Goal: Task Accomplishment & Management: Manage account settings

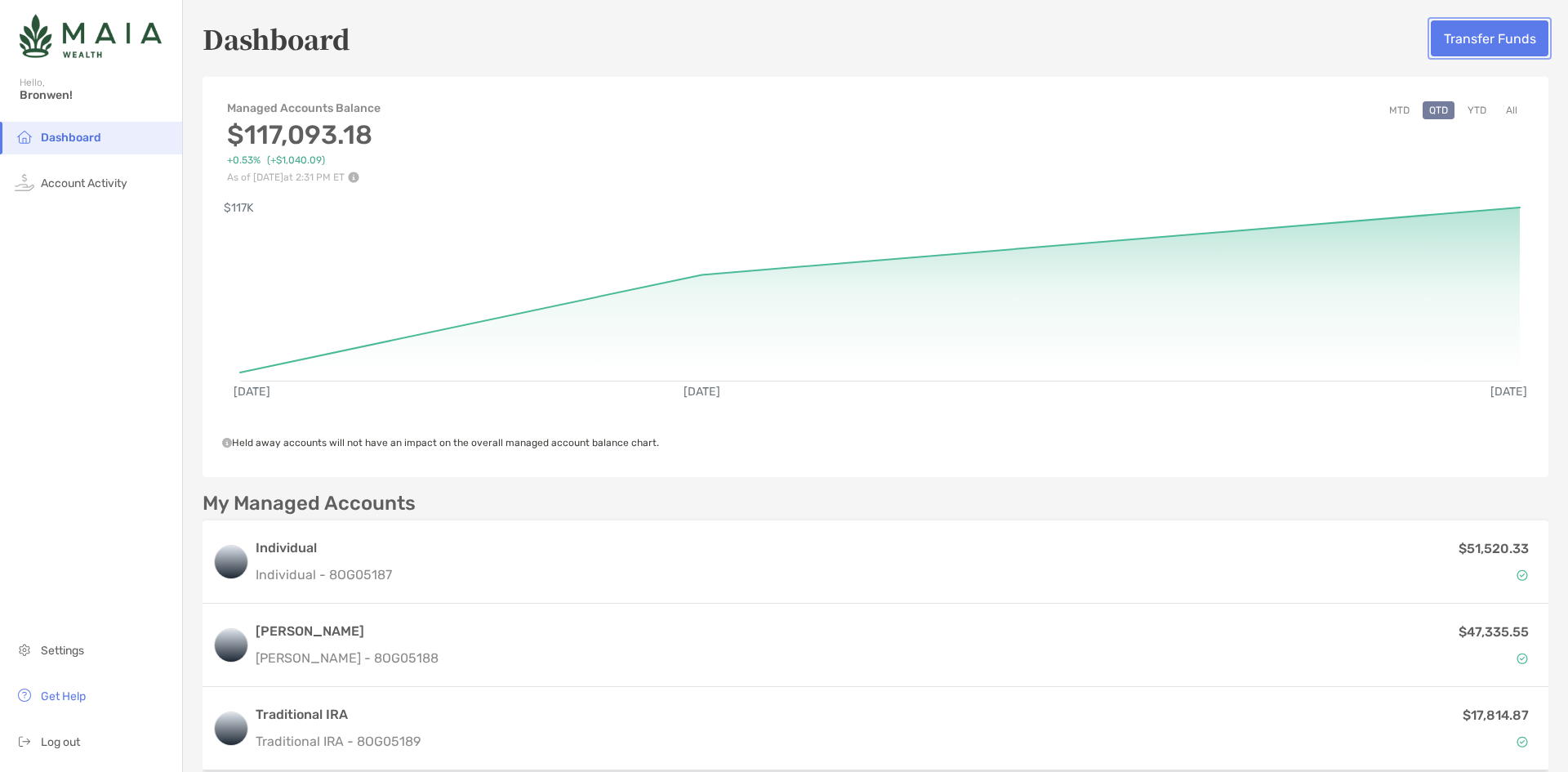
click at [1462, 30] on button "Transfer Funds" at bounding box center [1490, 38] width 117 height 36
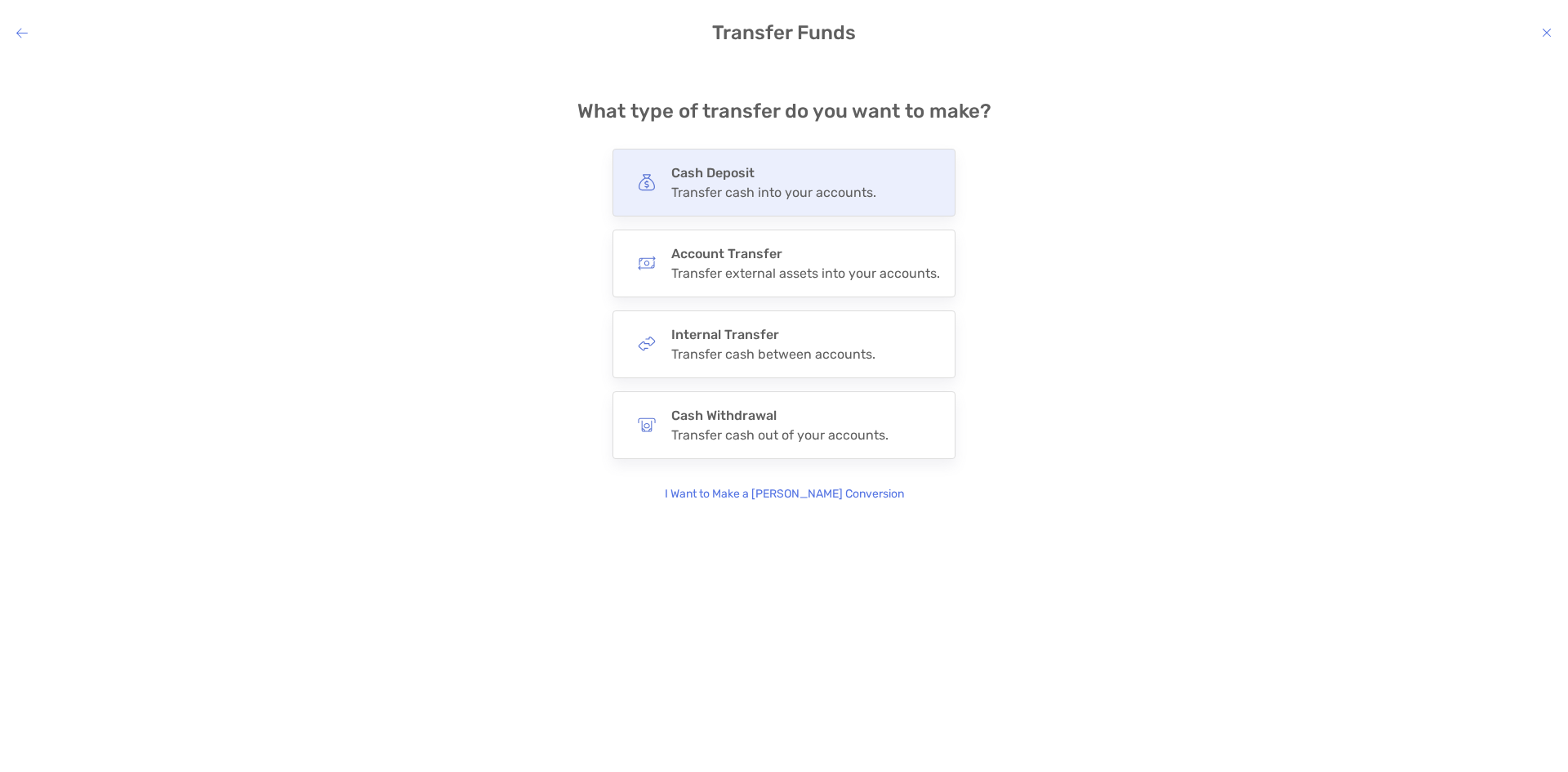
click at [727, 181] on div "Cash Deposit Transfer cash into your accounts." at bounding box center [774, 182] width 205 height 35
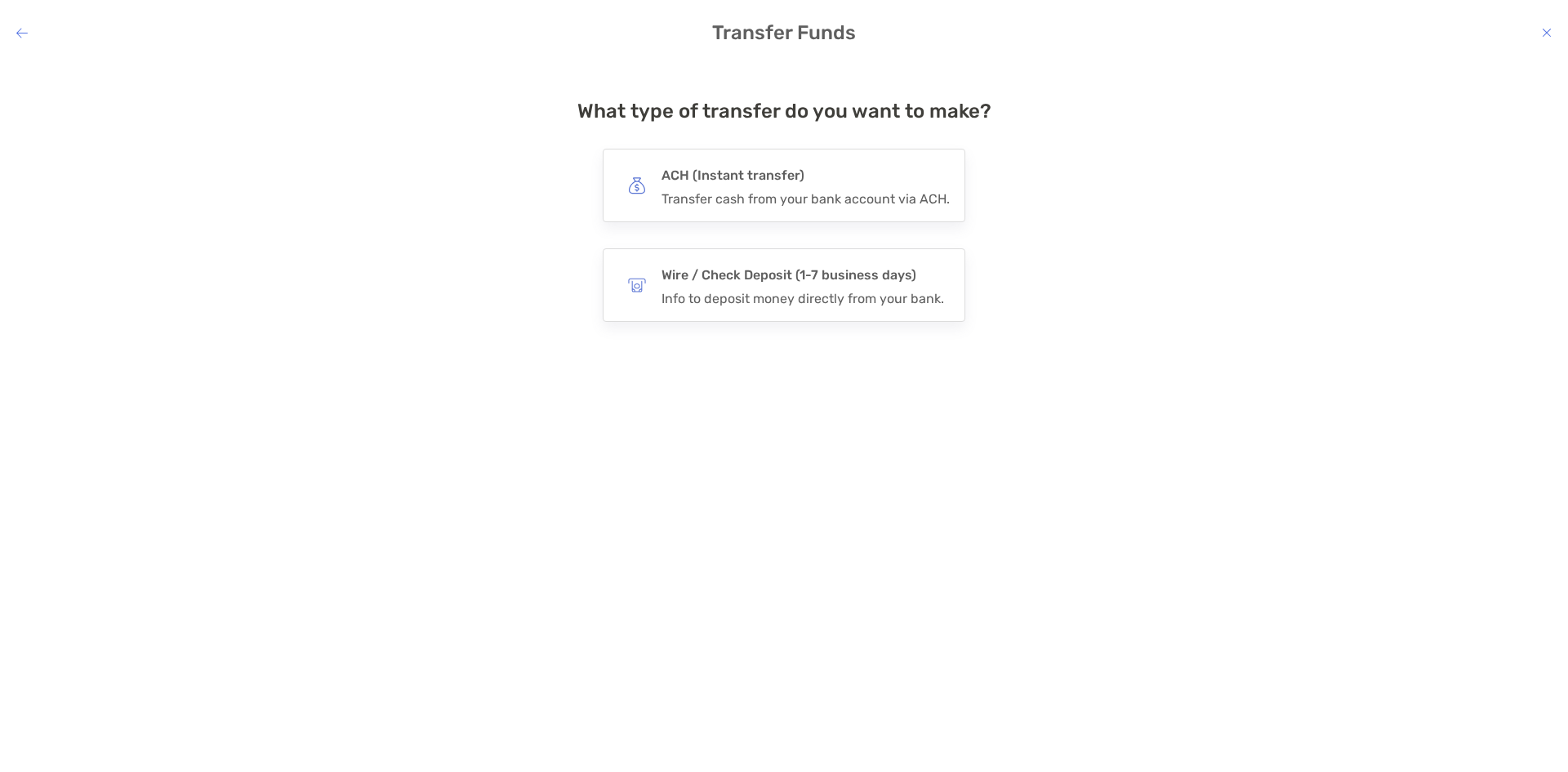
click at [727, 181] on h4 "ACH (Instant transfer)" at bounding box center [805, 175] width 289 height 23
click at [0, 0] on input "***" at bounding box center [0, 0] width 0 height 0
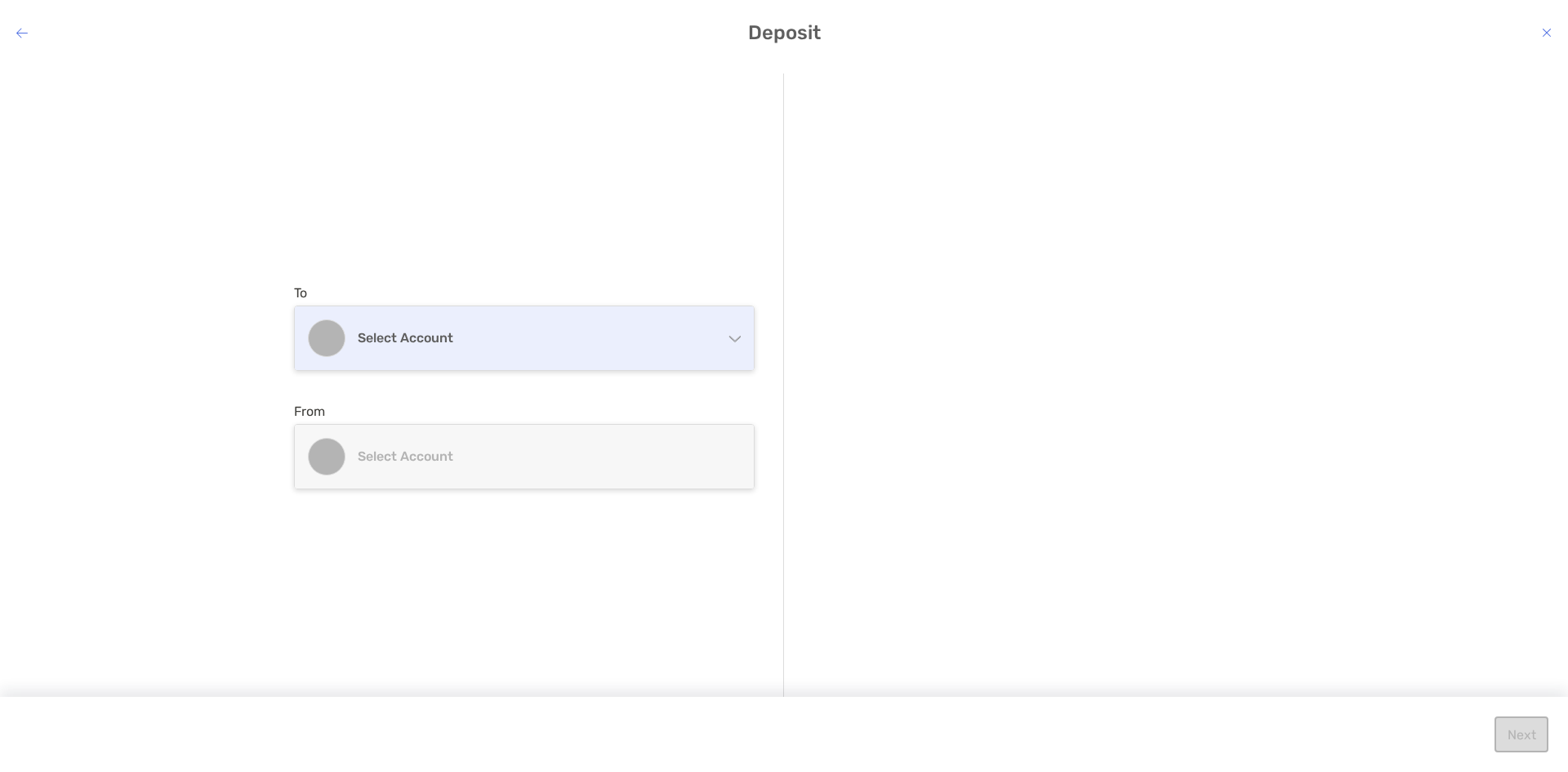
click at [722, 337] on div "Select account" at bounding box center [524, 338] width 459 height 64
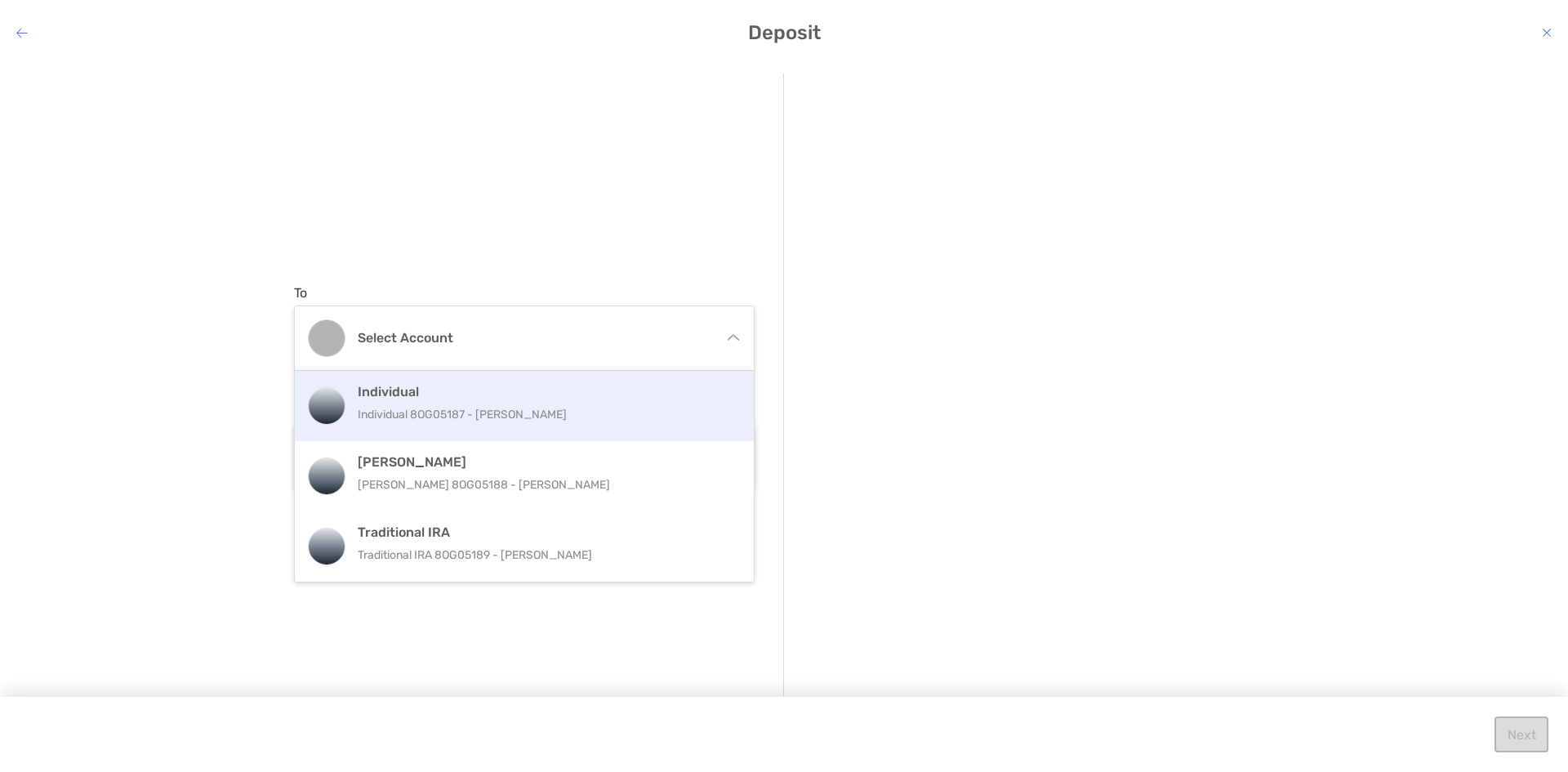
click at [444, 411] on p "Individual 8OG05187 - [PERSON_NAME]" at bounding box center [541, 415] width 369 height 20
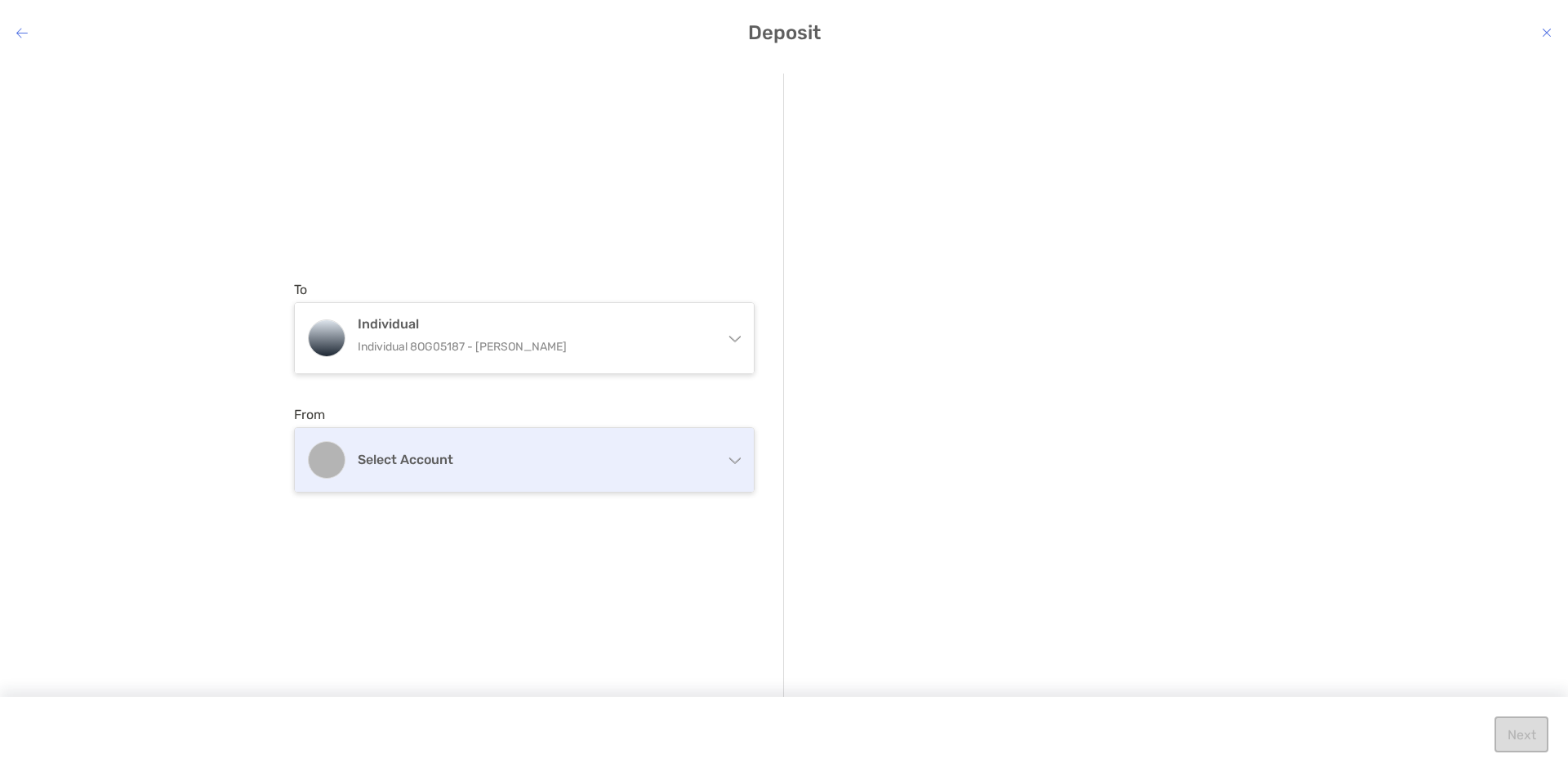
click at [524, 463] on h4 "Select account" at bounding box center [534, 460] width 352 height 15
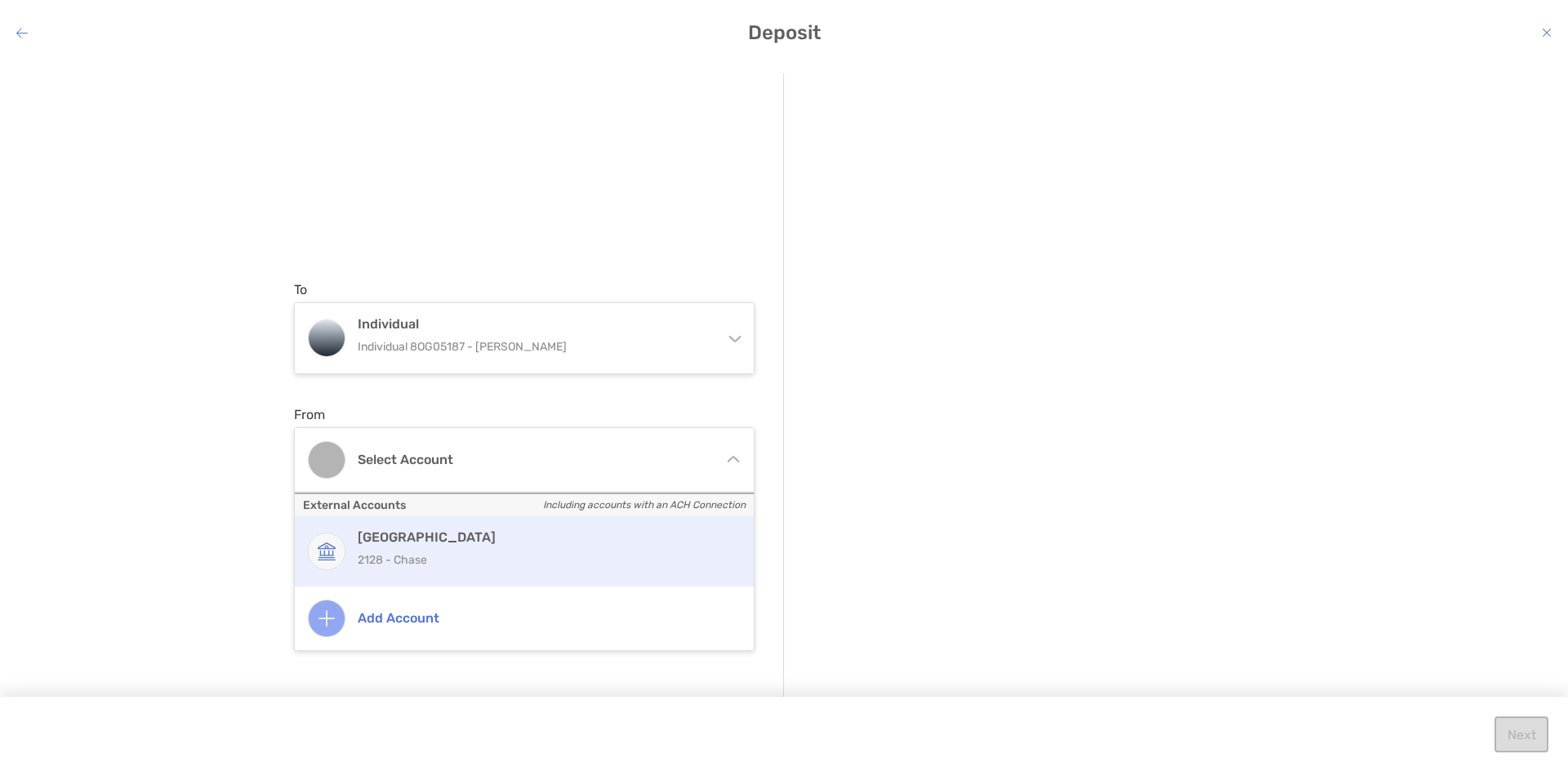
click at [503, 547] on div "CHASE COLLEGE 2128 - Chase" at bounding box center [541, 552] width 369 height 44
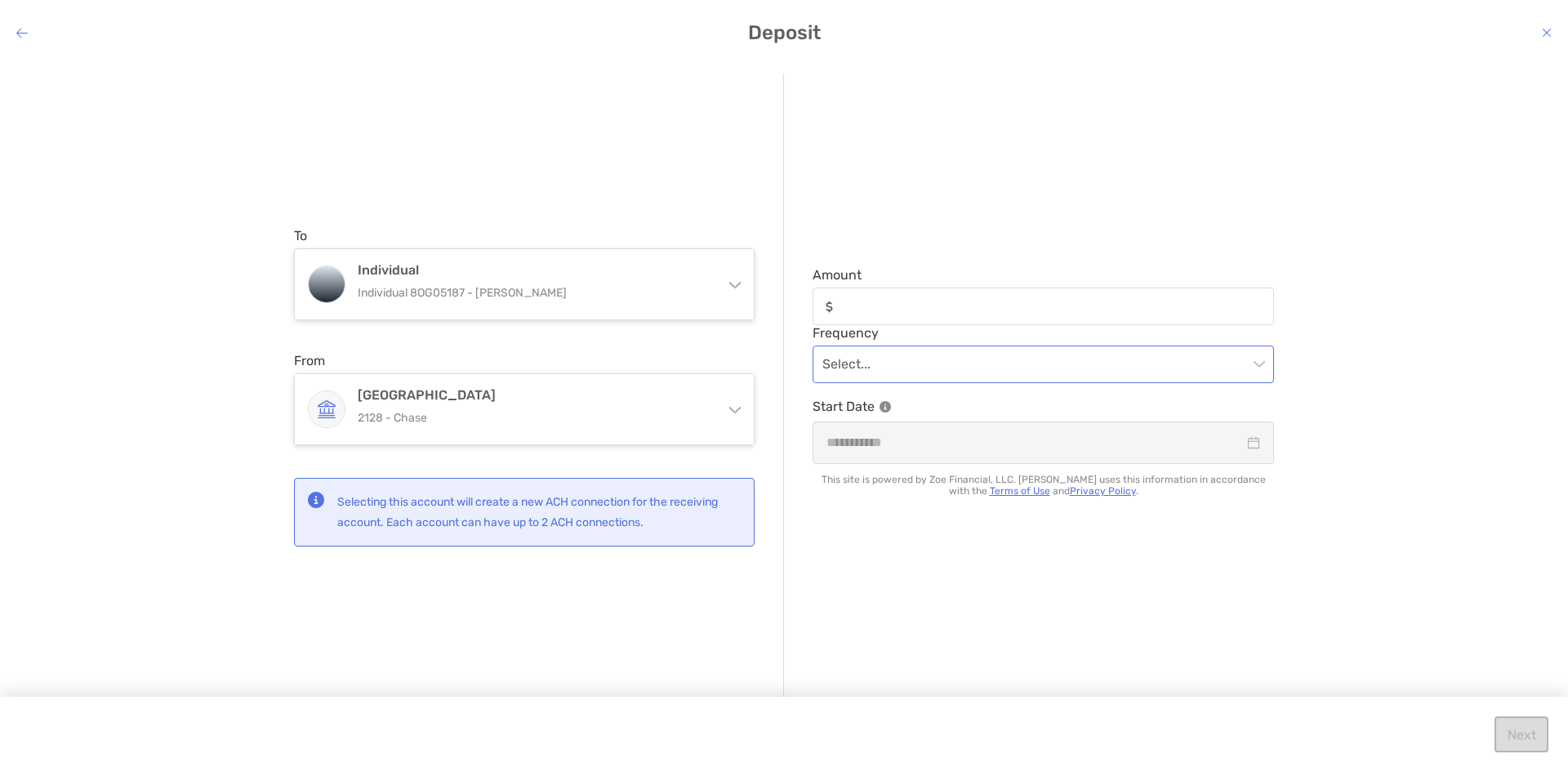
click at [906, 353] on input "modal" at bounding box center [1035, 364] width 426 height 36
click at [887, 306] on input "Amount" at bounding box center [1056, 306] width 432 height 14
type input "***"
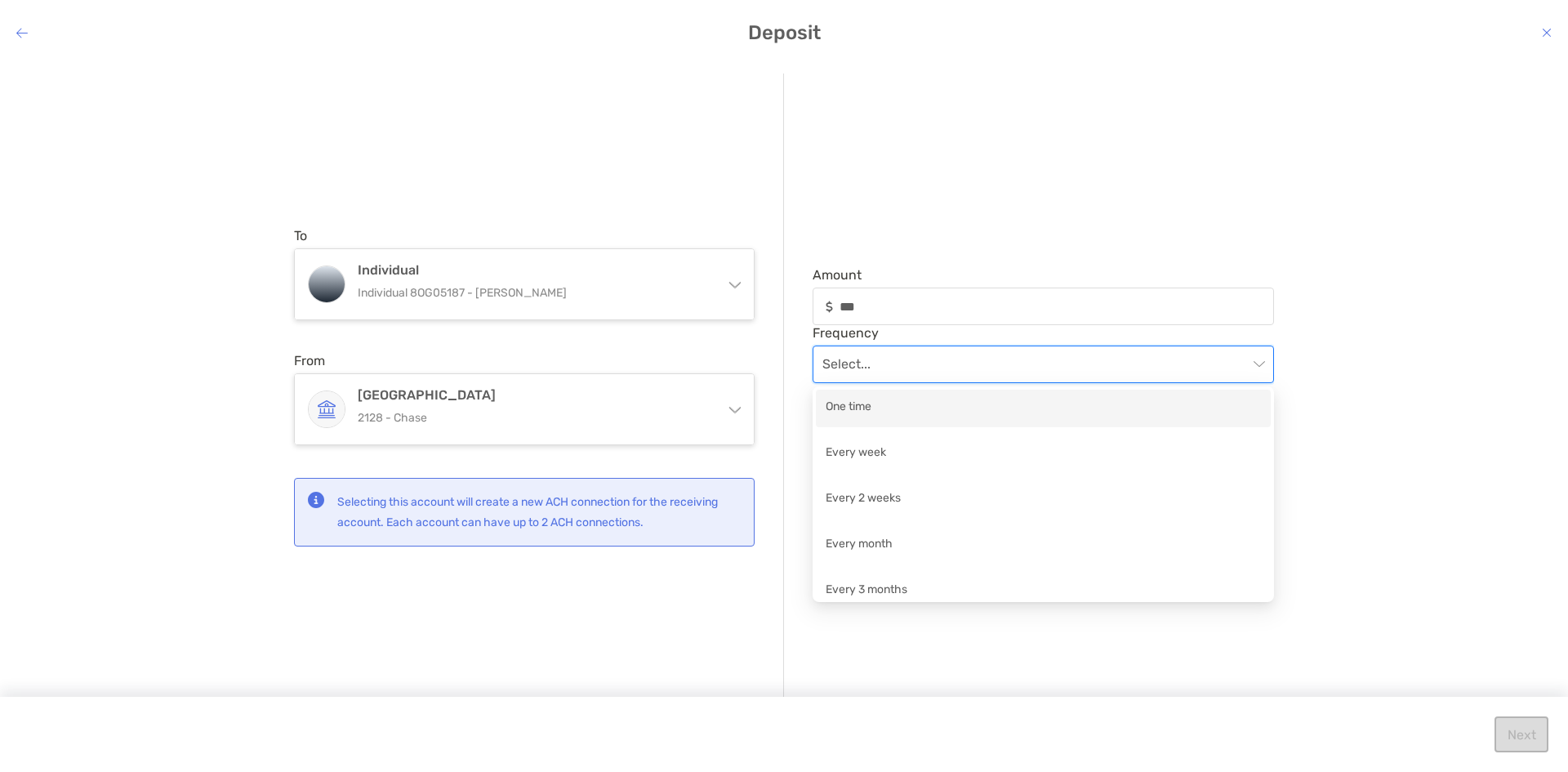
click at [880, 359] on input "modal" at bounding box center [1035, 364] width 426 height 36
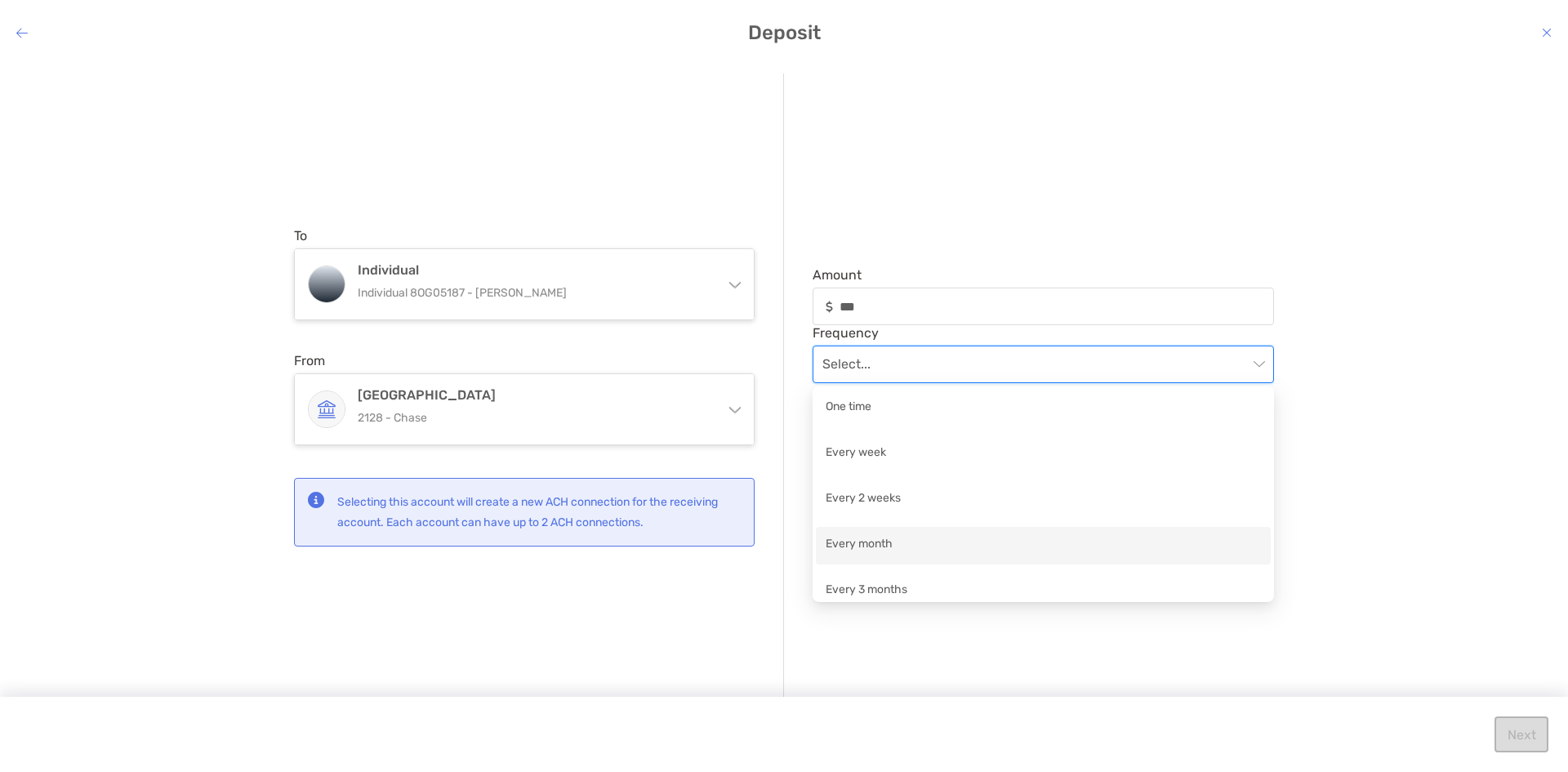
drag, startPoint x: 910, startPoint y: 543, endPoint x: 851, endPoint y: 542, distance: 59.0
click at [851, 542] on div "Every month" at bounding box center [1043, 545] width 435 height 20
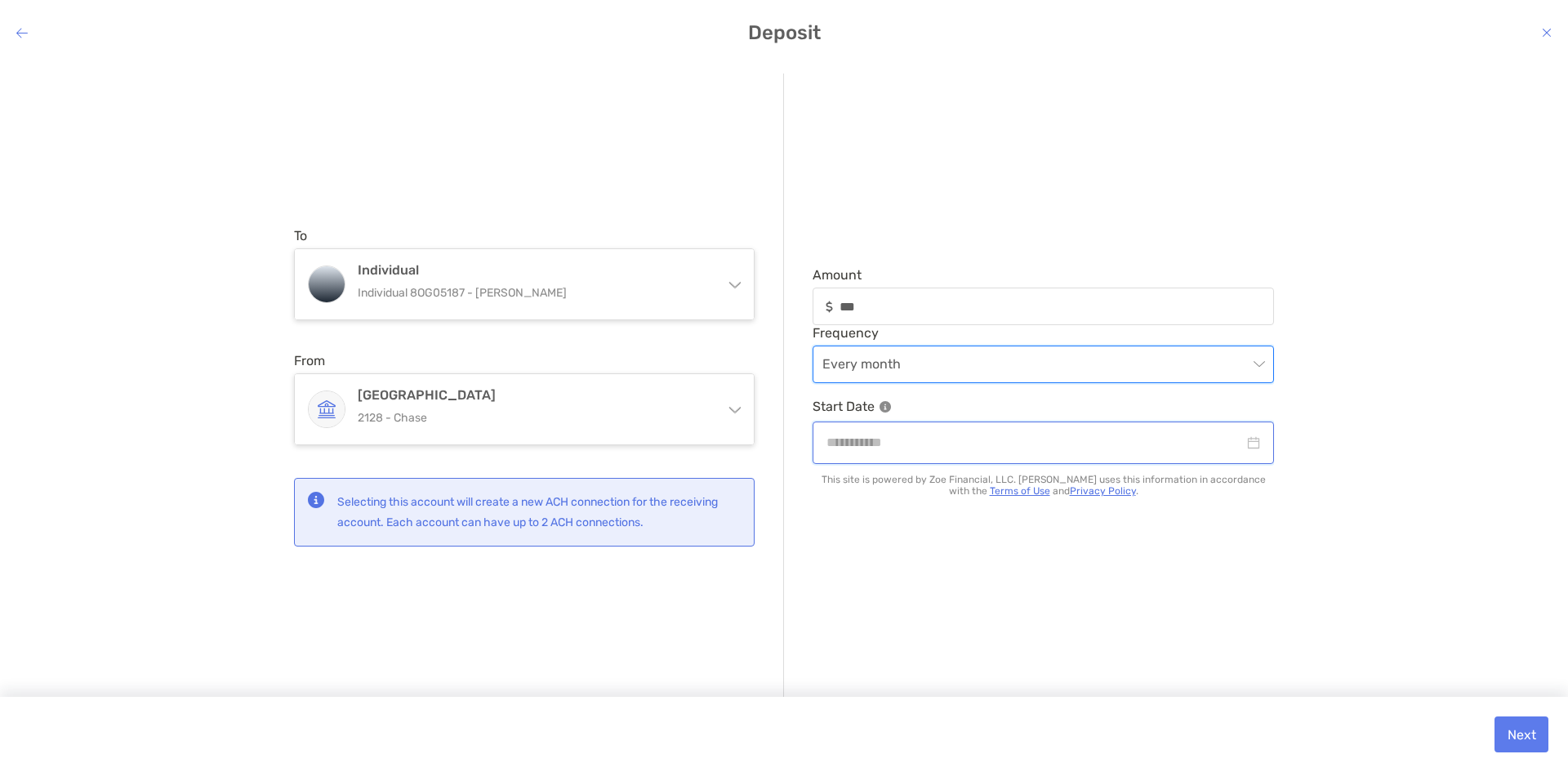
click at [926, 447] on input "modal" at bounding box center [1035, 443] width 417 height 20
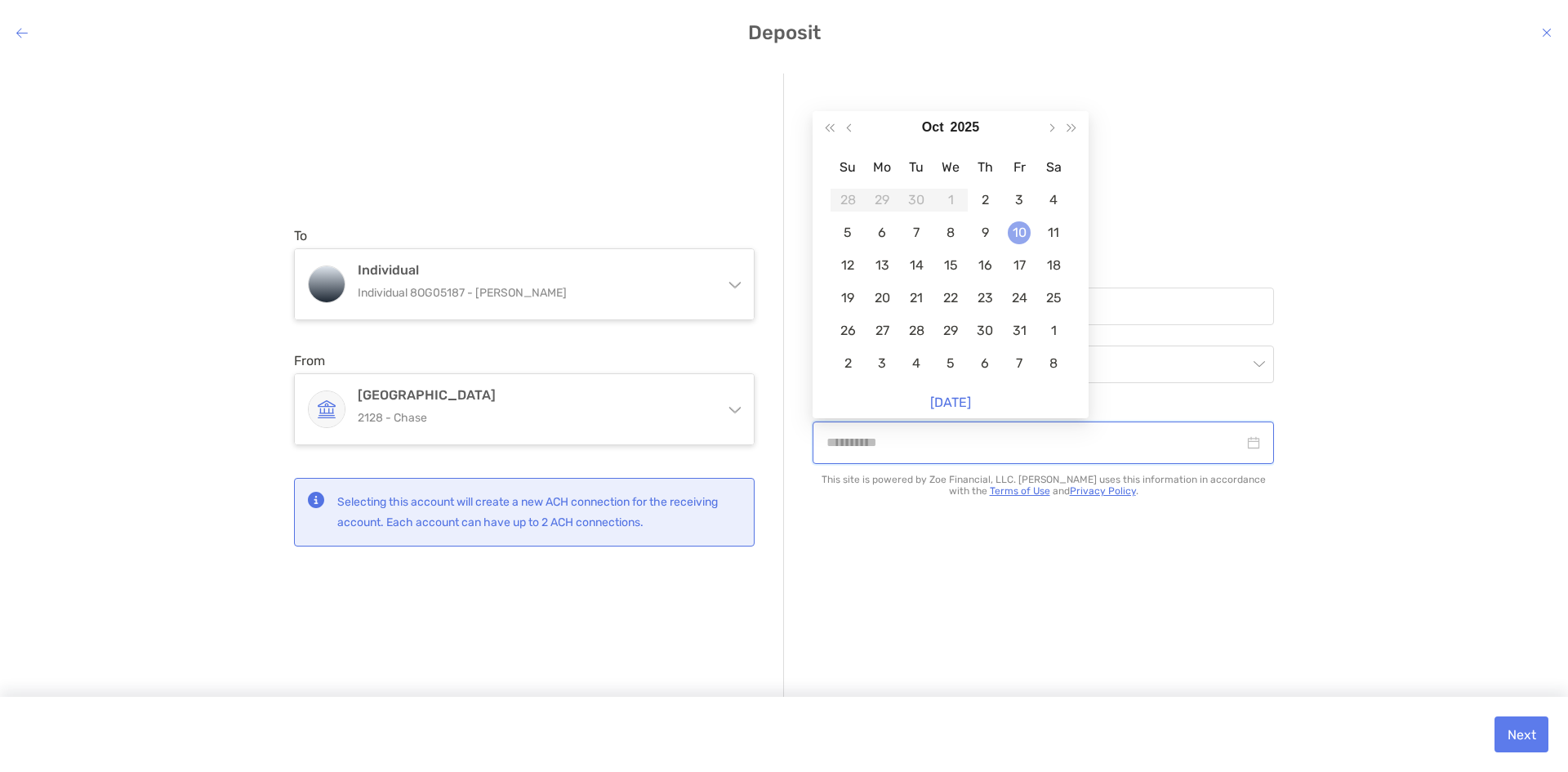
type input "**********"
click at [1018, 234] on div "10" at bounding box center [1019, 232] width 23 height 23
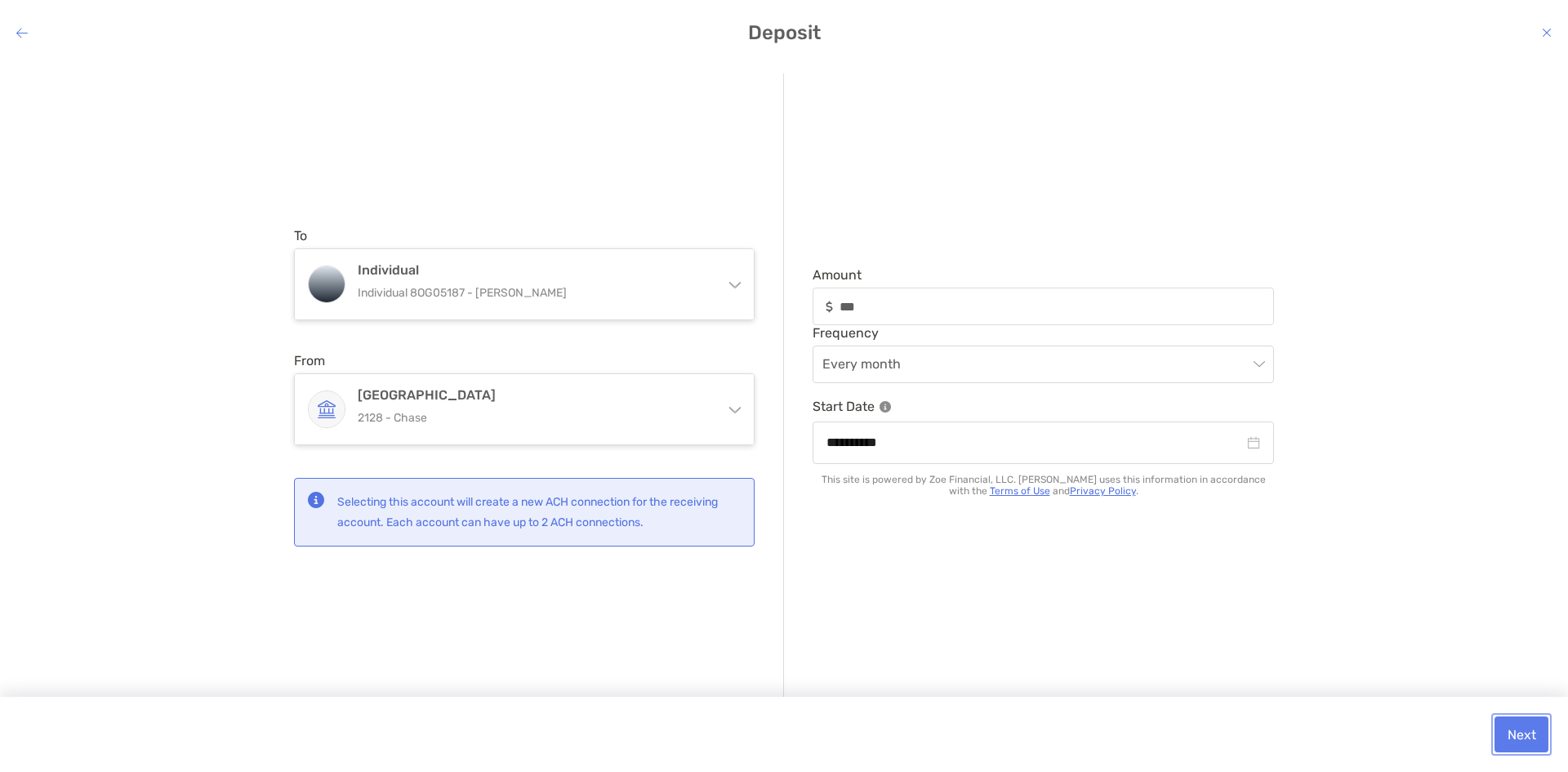
click at [1523, 725] on button "Next" at bounding box center [1521, 734] width 54 height 36
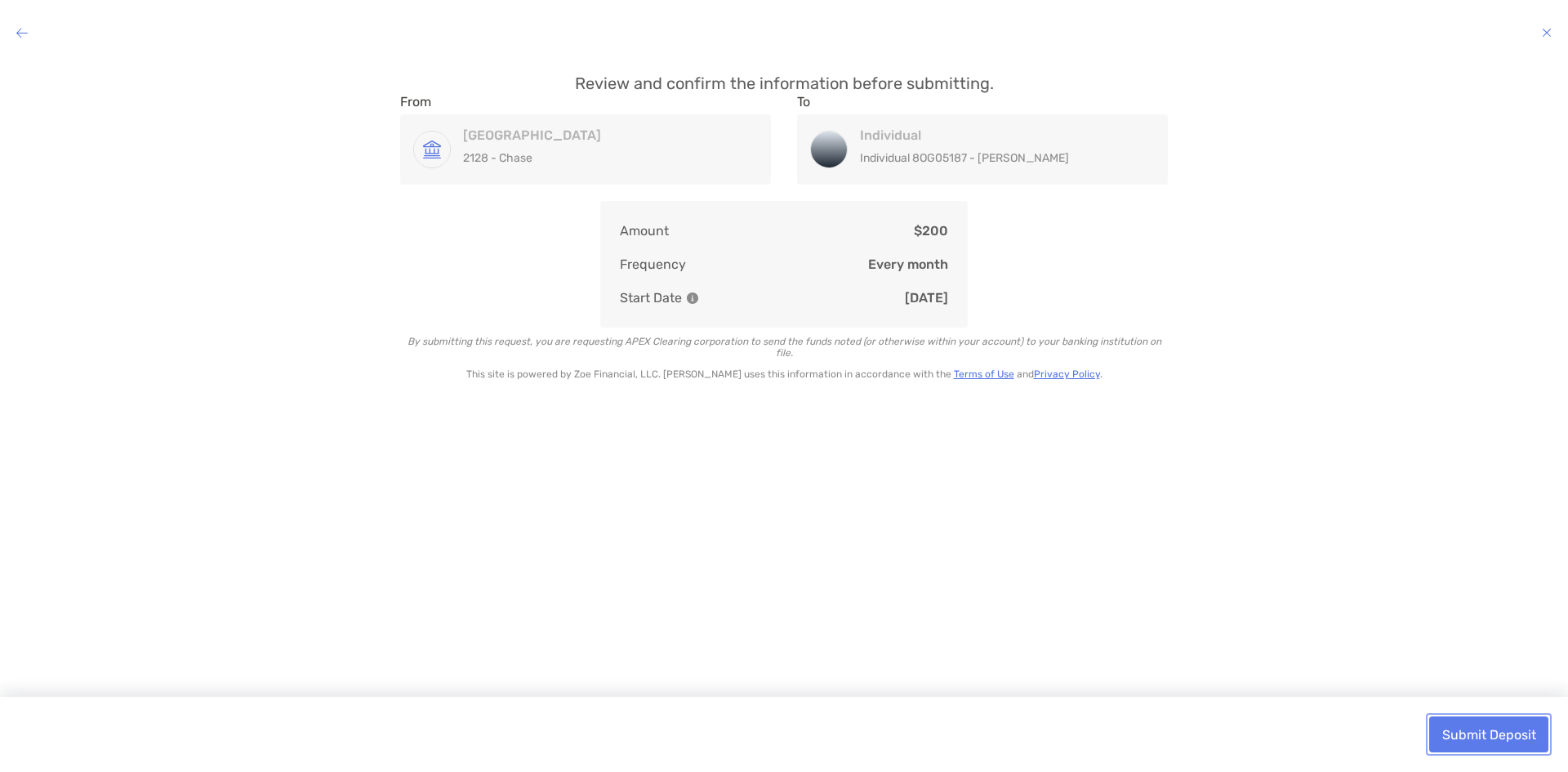
click at [1501, 736] on button "Submit Deposit" at bounding box center [1489, 734] width 119 height 36
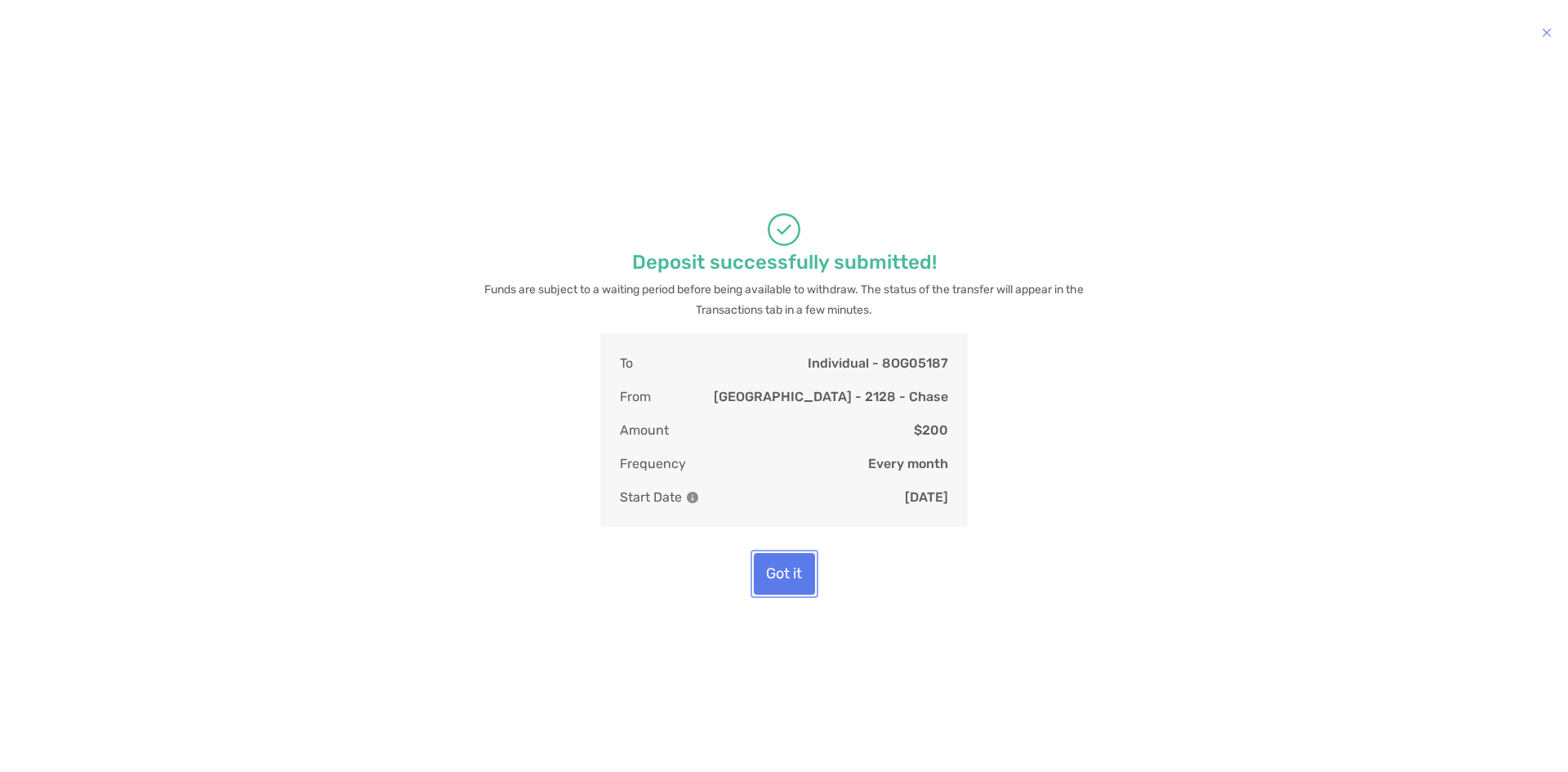
click at [788, 575] on button "Got it" at bounding box center [785, 574] width 61 height 42
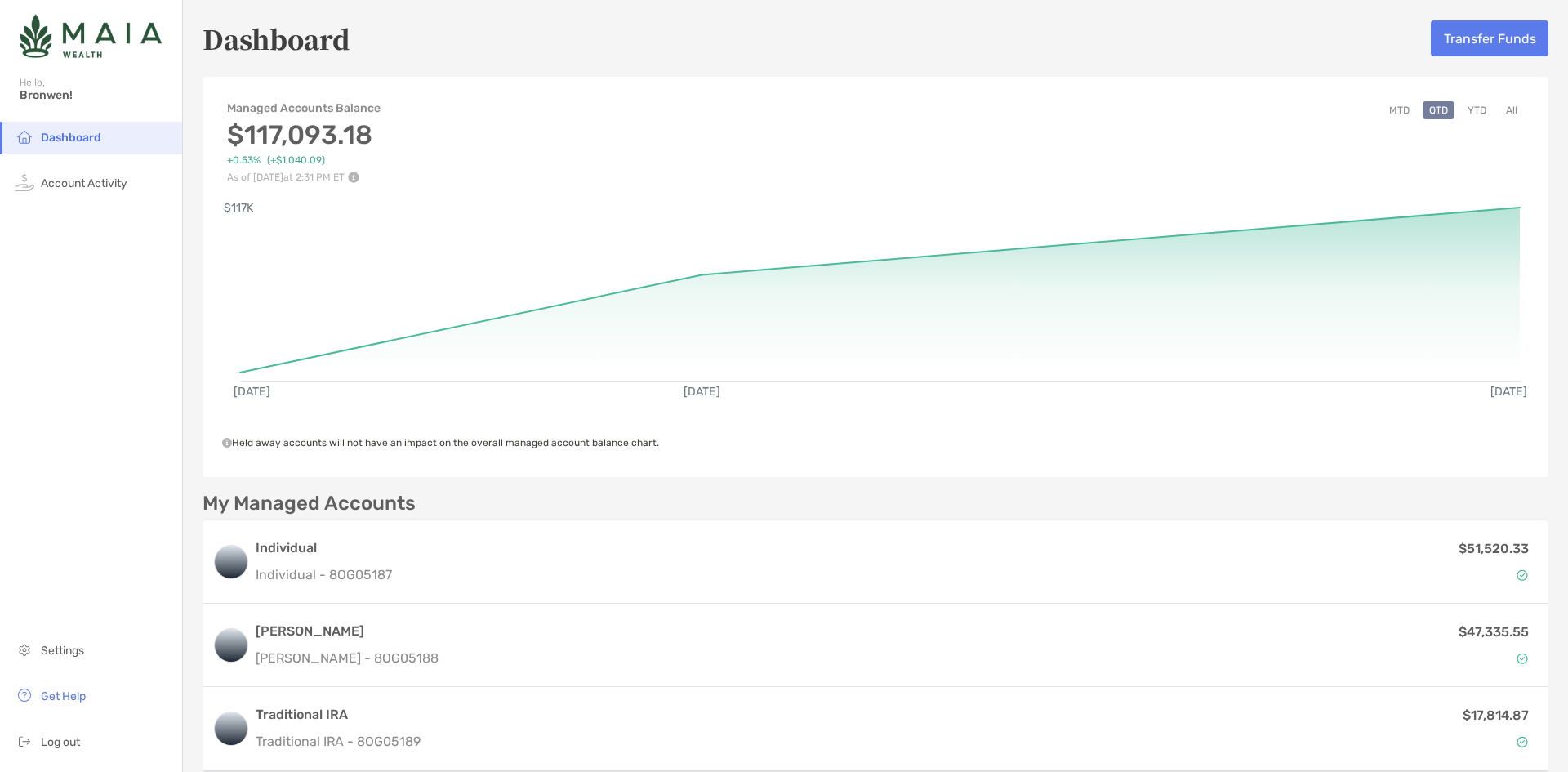
click at [1468, 106] on button "YTD" at bounding box center [1476, 110] width 31 height 18
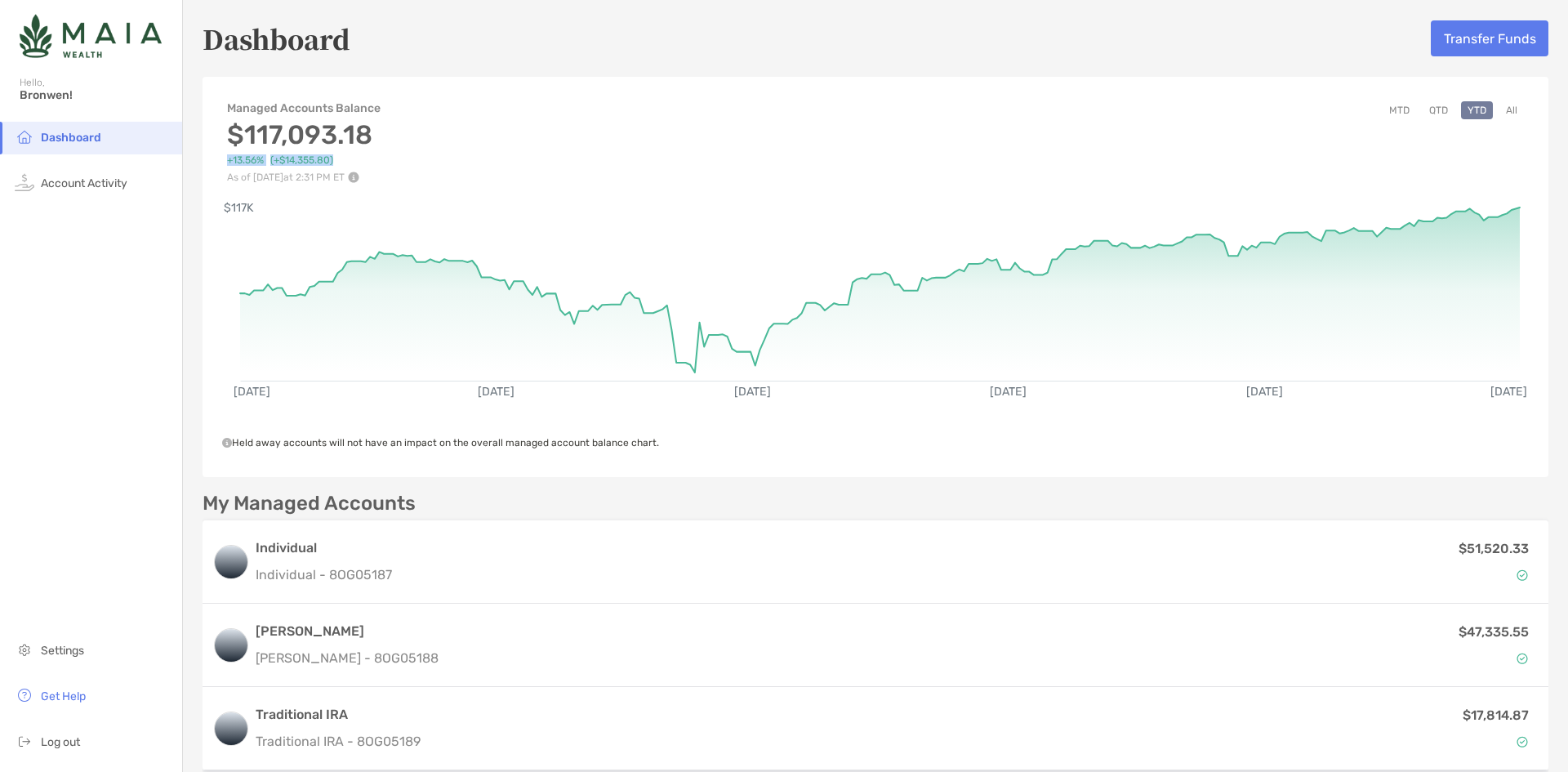
drag, startPoint x: 341, startPoint y: 162, endPoint x: 221, endPoint y: 161, distance: 120.0
click at [221, 161] on div "Managed Accounts Balance $117,093.18 +13.56% (+$14,355.80) As of [DATE] 2:31 PM…" at bounding box center [875, 134] width 1346 height 98
click at [129, 253] on div "Dashboard Account Activity Settings Get Help Log out" at bounding box center [91, 447] width 182 height 650
drag, startPoint x: 363, startPoint y: 159, endPoint x: 277, endPoint y: 157, distance: 86.0
click at [277, 157] on div "+13.56% (+$14,355.80)" at bounding box center [305, 160] width 155 height 12
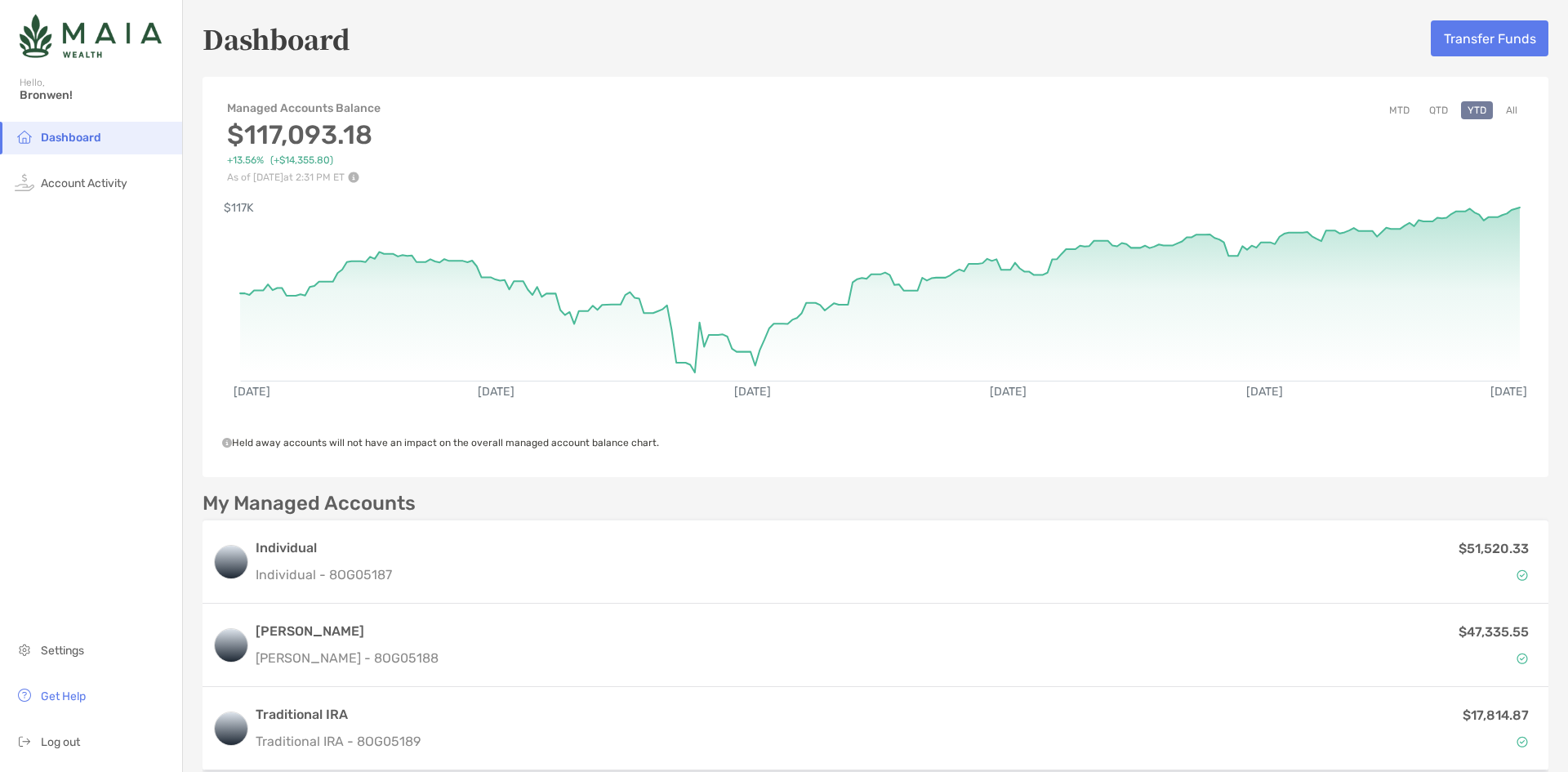
click at [375, 169] on div "$117,093.18 +13.56% (+$14,355.80) As of [DATE] 2:31 PM ET" at bounding box center [305, 151] width 155 height 64
click at [1500, 111] on button "All" at bounding box center [1512, 110] width 25 height 18
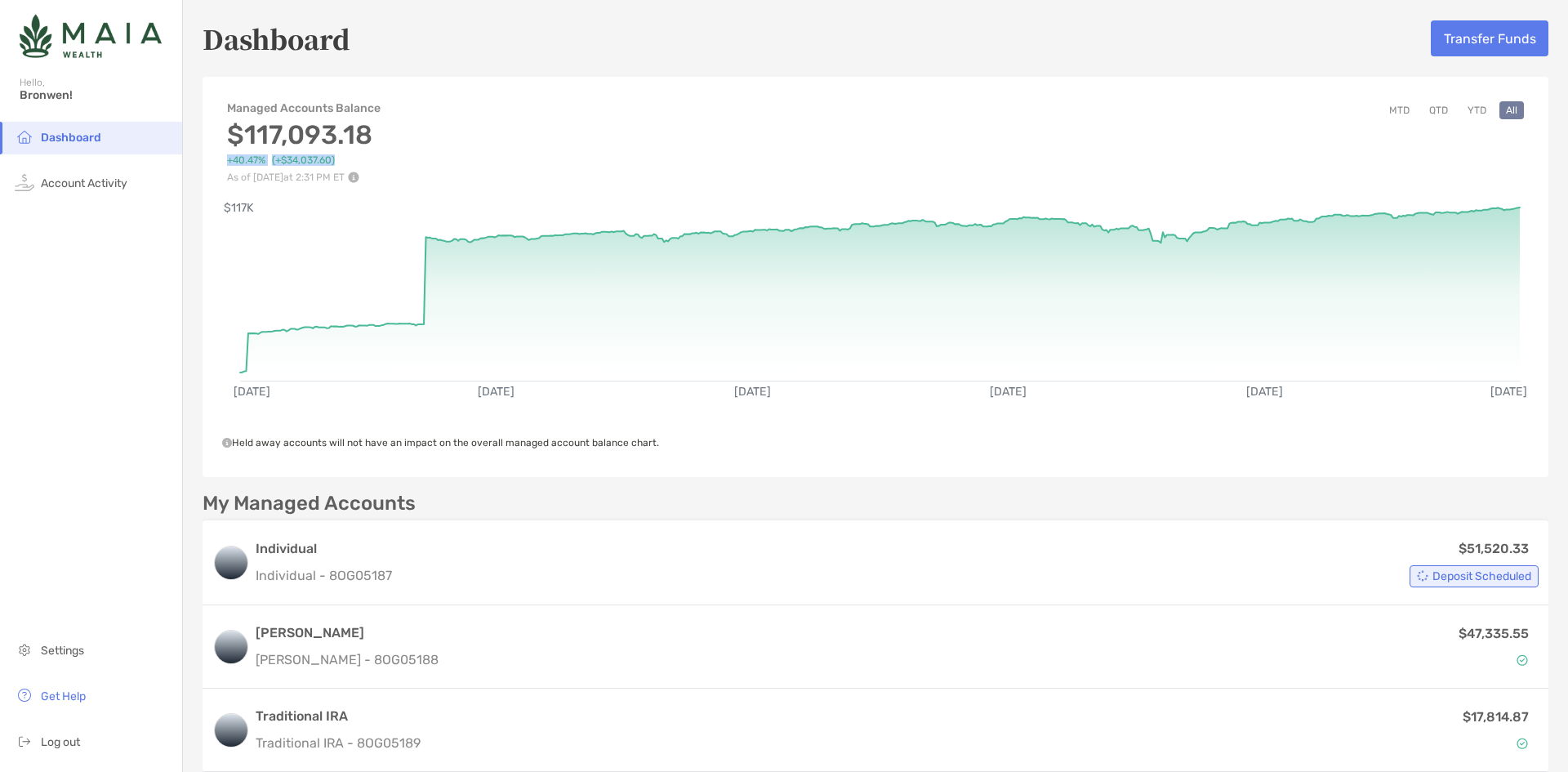
drag, startPoint x: 347, startPoint y: 159, endPoint x: 212, endPoint y: 156, distance: 135.0
click at [212, 156] on div "Managed Accounts Balance $117,093.18 +40.47% (+$34,037.60) As of [DATE] 2:31 PM…" at bounding box center [875, 134] width 1346 height 98
click at [120, 443] on div "Dashboard Account Activity Settings Get Help Log out" at bounding box center [91, 447] width 182 height 650
drag, startPoint x: 341, startPoint y: 160, endPoint x: 218, endPoint y: 159, distance: 123.0
click at [218, 159] on div "Managed Accounts Balance $117,093.18 +40.47% (+$34,037.60) As of [DATE] 2:31 PM…" at bounding box center [875, 134] width 1346 height 98
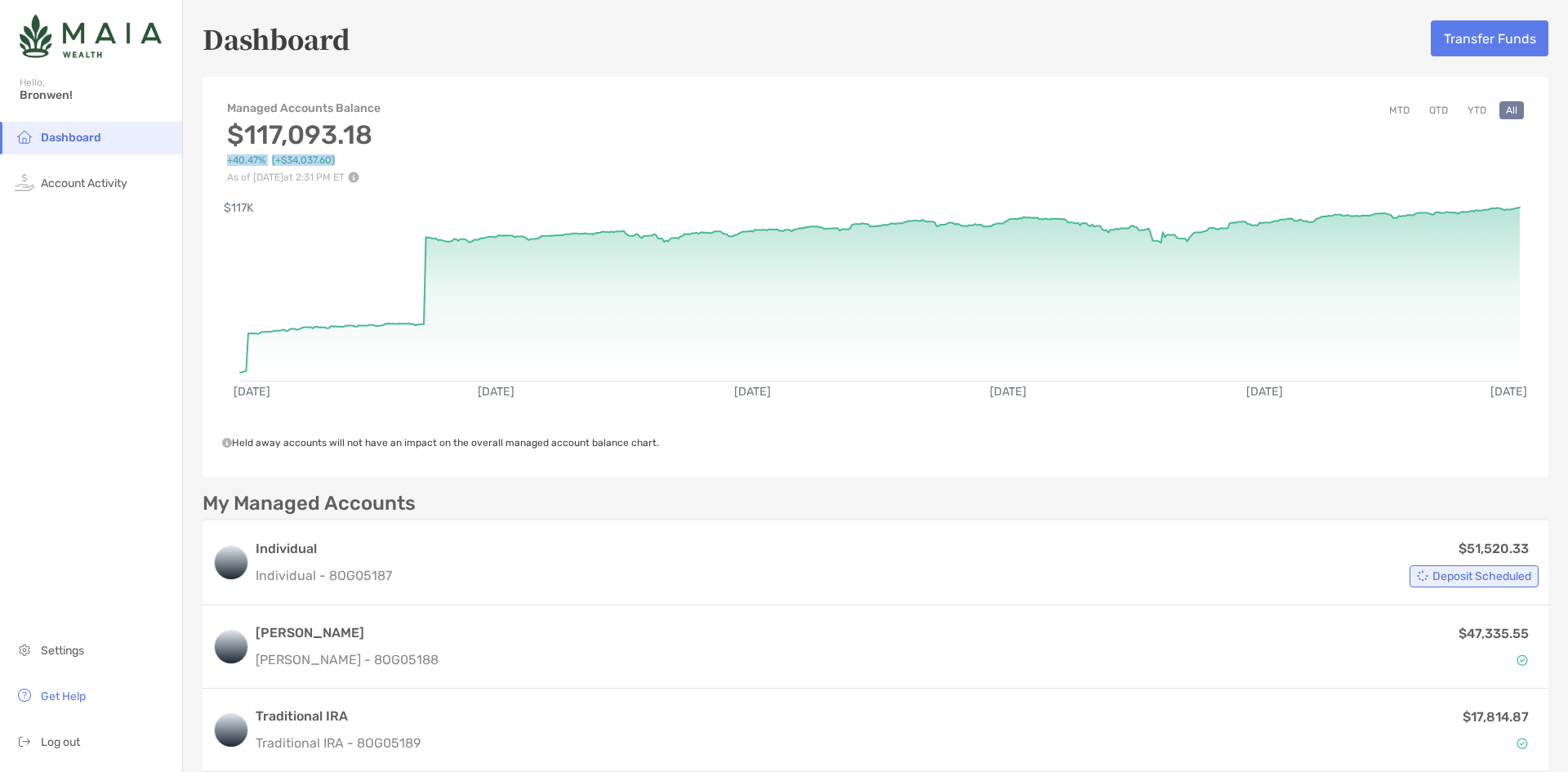
click at [393, 160] on div "Managed Accounts Balance $117,093.18 +40.47% (+$34,037.60) As of [DATE] 2:31 PM…" at bounding box center [875, 134] width 1346 height 98
drag, startPoint x: 370, startPoint y: 164, endPoint x: 221, endPoint y: 158, distance: 149.1
click at [221, 158] on div "Managed Accounts Balance $117,093.18 +40.47% (+$34,037.60) As of [DATE] 2:31 PM…" at bounding box center [875, 134] width 1346 height 98
click at [111, 328] on div "Dashboard Account Activity Settings Get Help Log out" at bounding box center [91, 447] width 182 height 650
